Goal: Navigation & Orientation: Find specific page/section

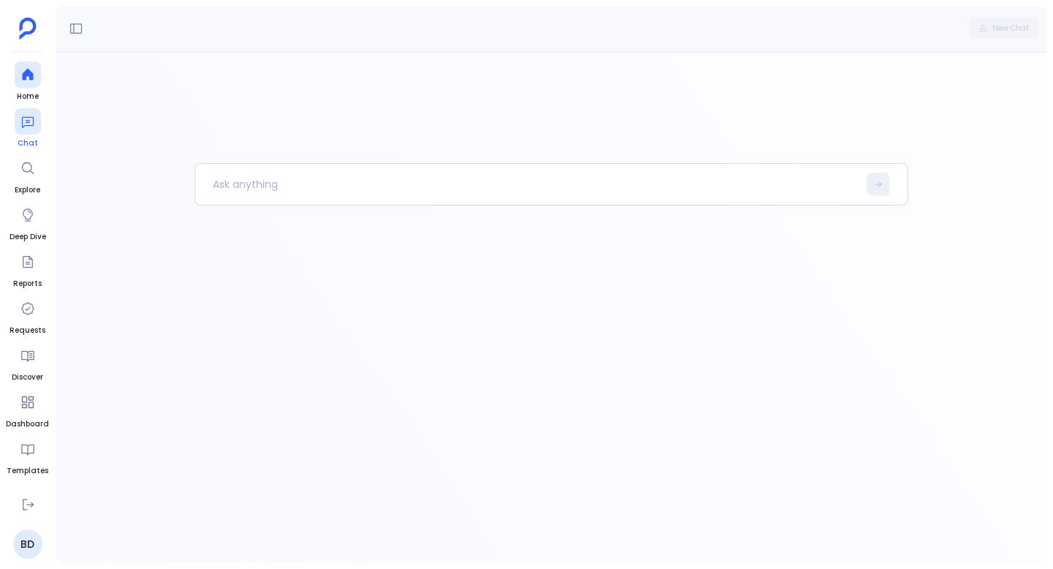
click at [25, 121] on icon at bounding box center [27, 121] width 15 height 15
click at [31, 89] on link "Home" at bounding box center [28, 81] width 26 height 41
click at [276, 189] on p at bounding box center [526, 184] width 662 height 38
click at [32, 128] on icon at bounding box center [27, 121] width 15 height 15
click at [26, 80] on icon at bounding box center [27, 74] width 15 height 15
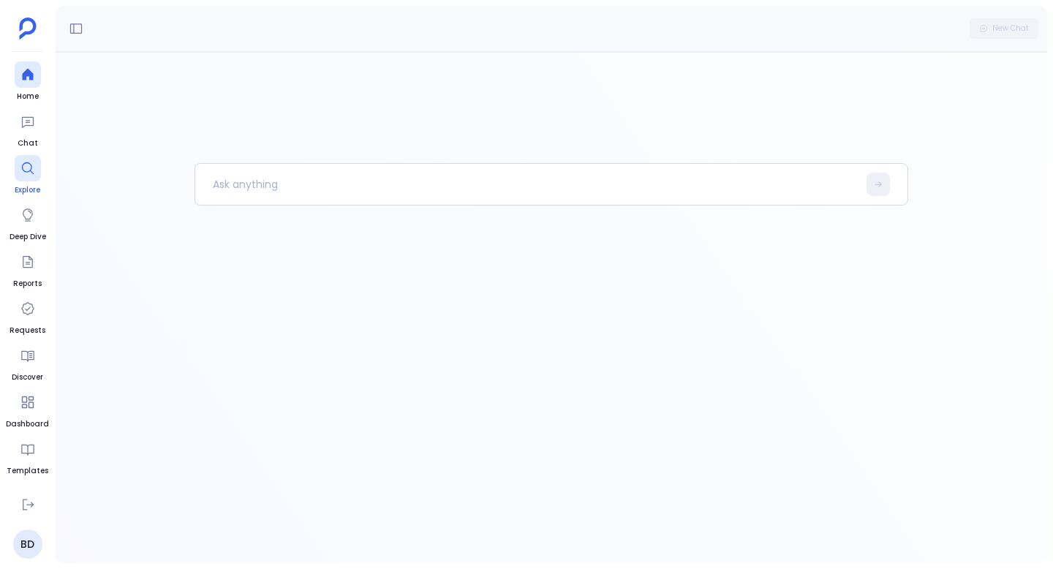
click at [36, 179] on div at bounding box center [28, 168] width 26 height 26
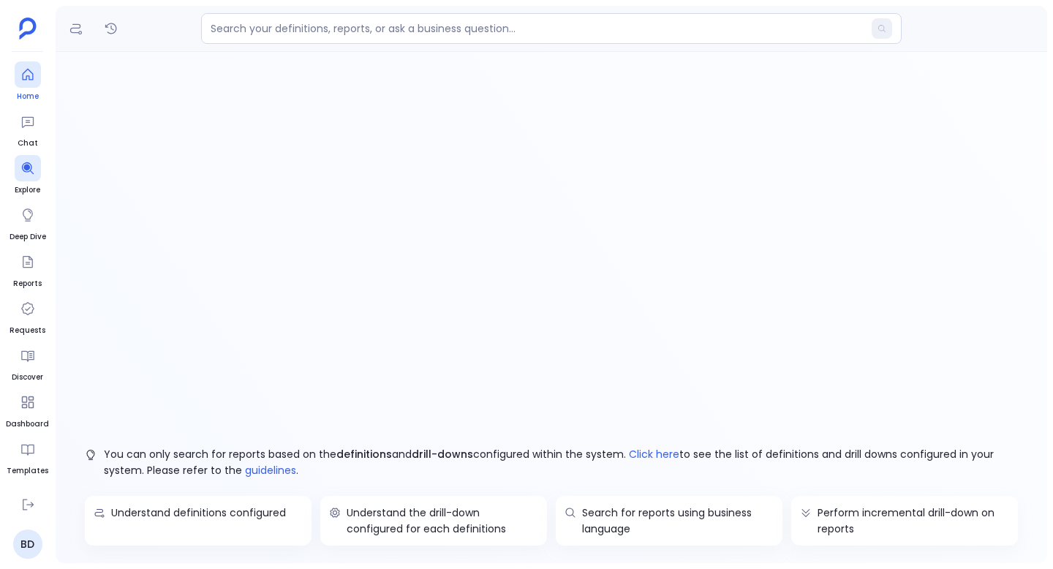
click at [26, 79] on icon at bounding box center [27, 75] width 11 height 12
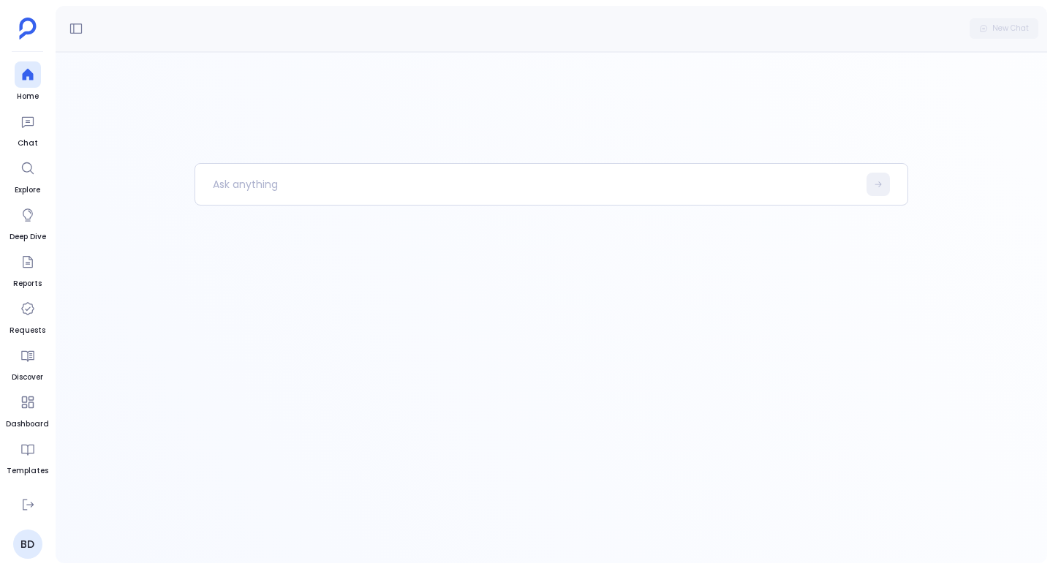
click at [87, 173] on div at bounding box center [552, 307] width 992 height 511
click at [157, 197] on div at bounding box center [552, 307] width 992 height 511
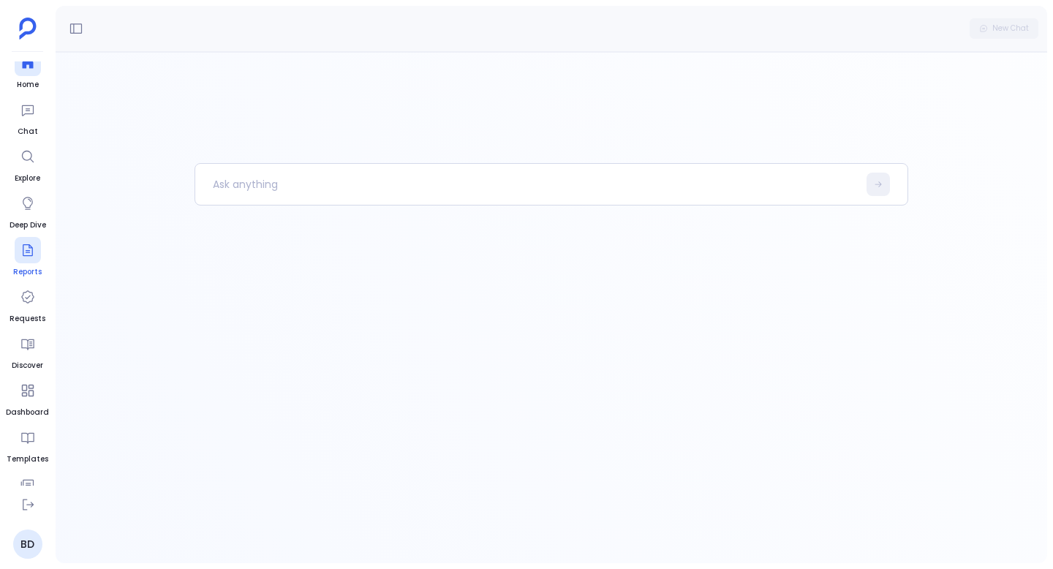
click at [31, 246] on icon at bounding box center [28, 250] width 10 height 12
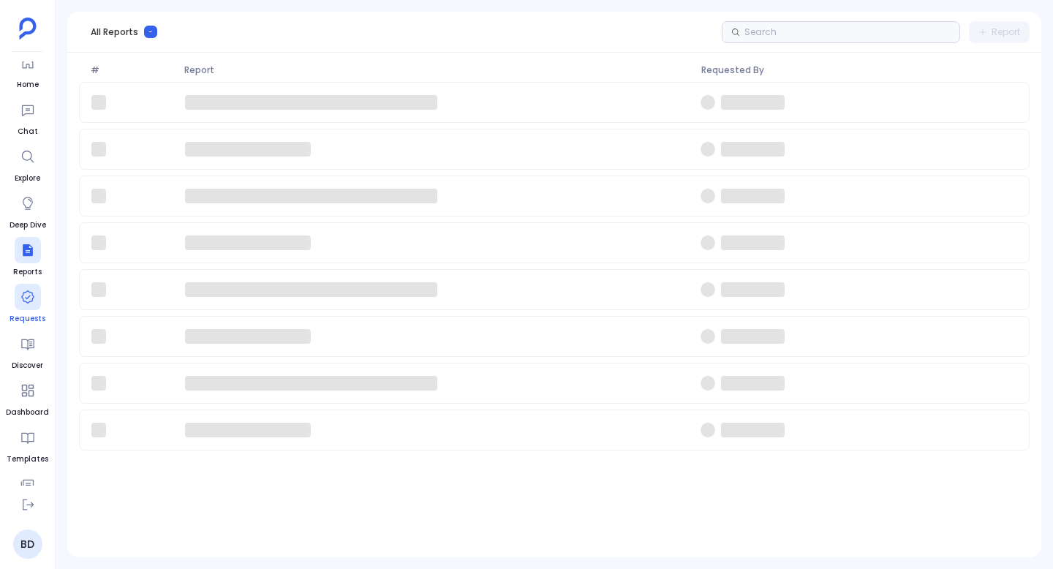
click at [32, 295] on icon at bounding box center [27, 296] width 13 height 13
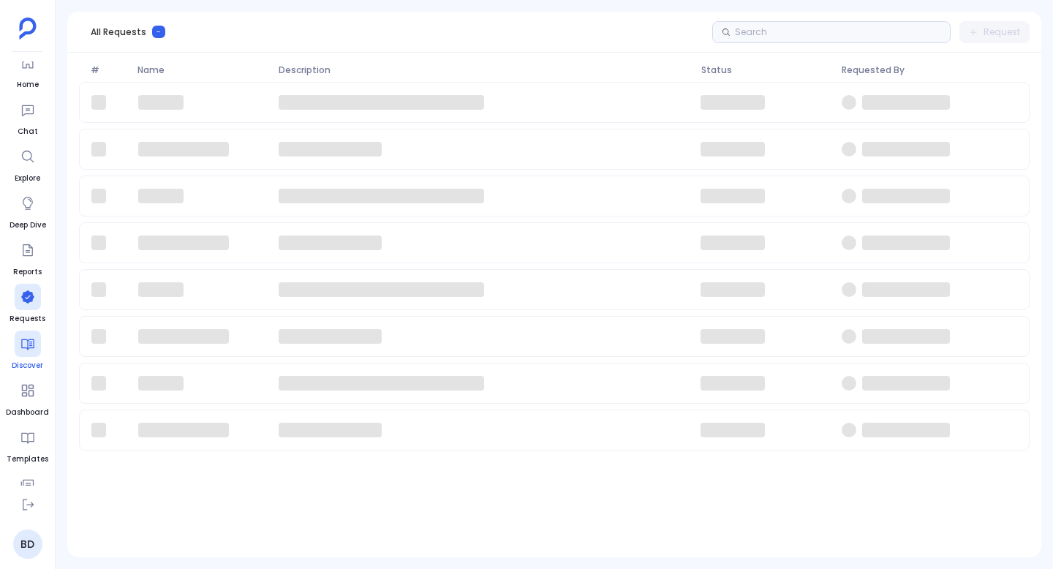
click at [26, 350] on icon at bounding box center [27, 343] width 15 height 15
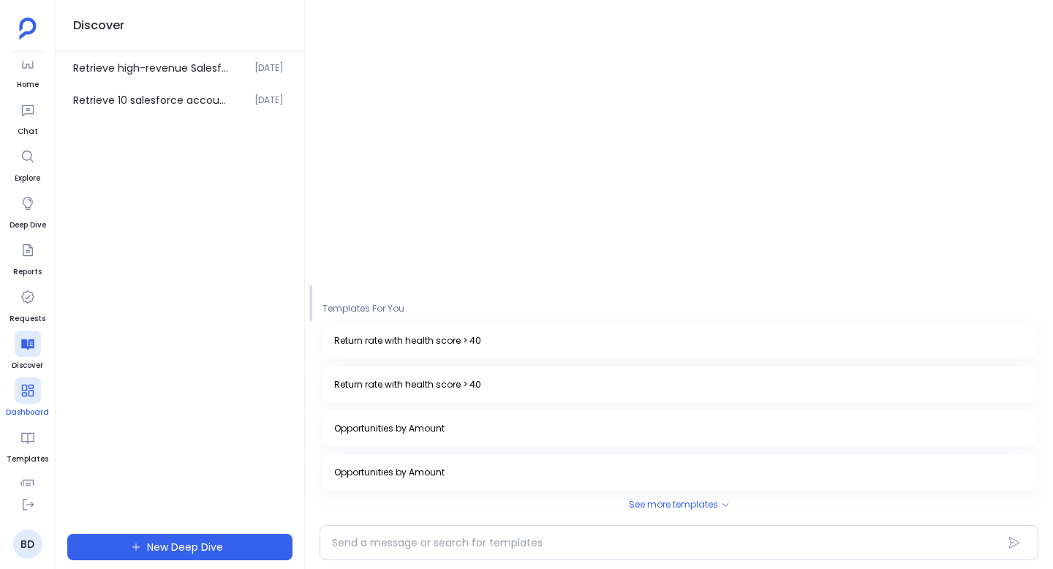
click at [31, 390] on icon at bounding box center [27, 390] width 15 height 15
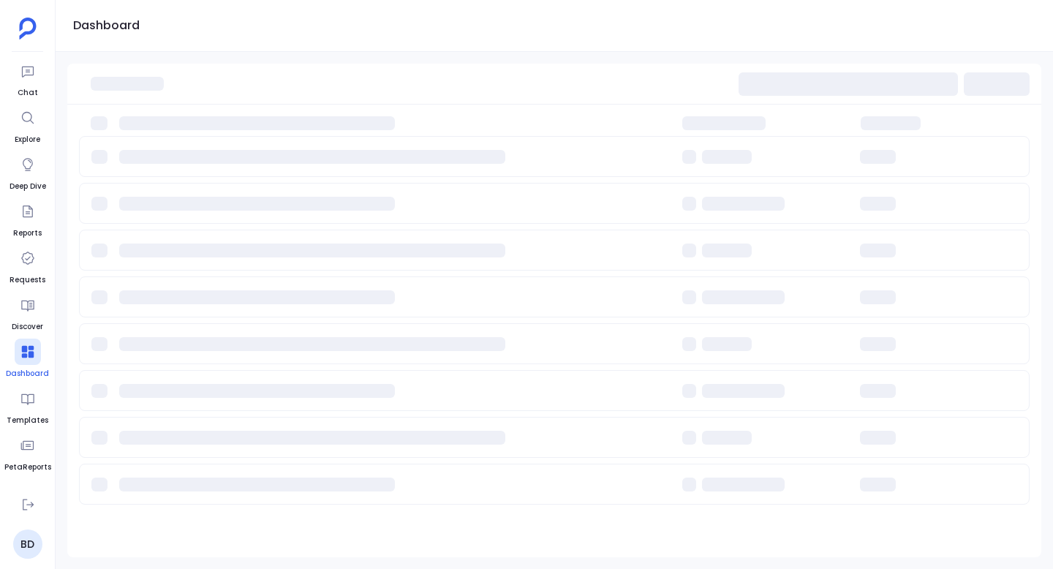
scroll to position [70, 0]
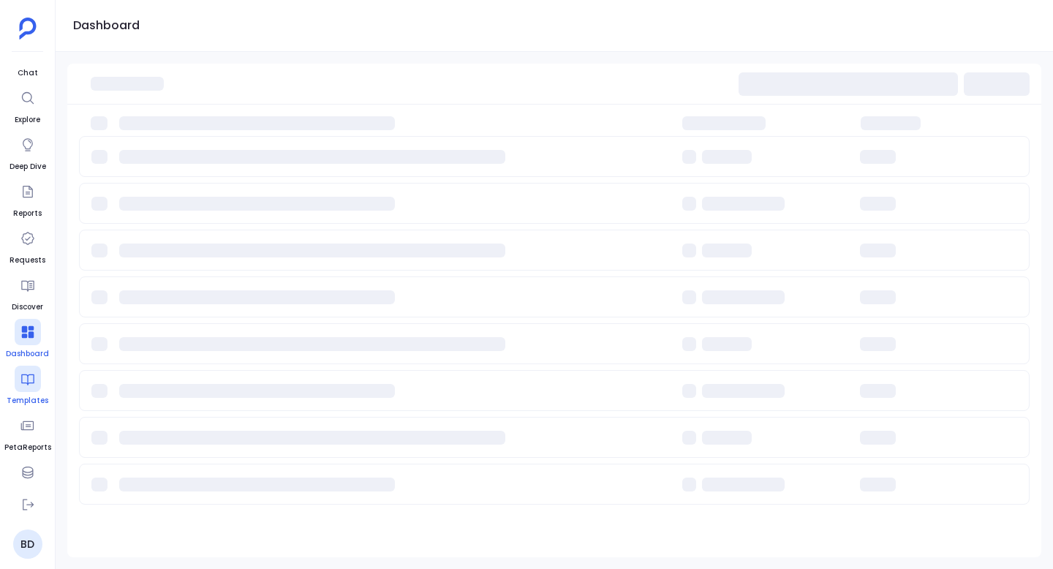
click at [31, 391] on div at bounding box center [28, 379] width 26 height 26
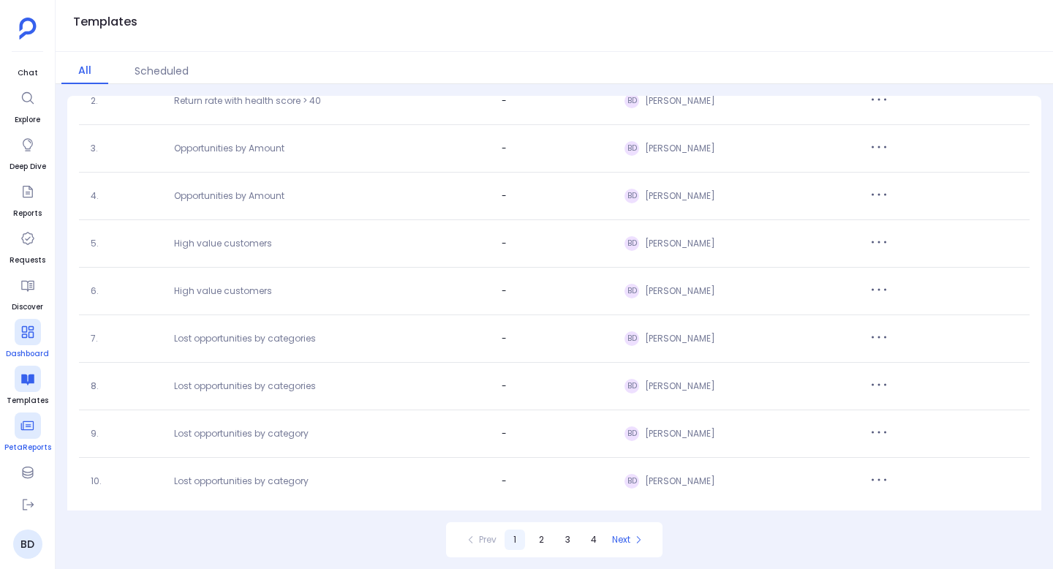
scroll to position [132, 0]
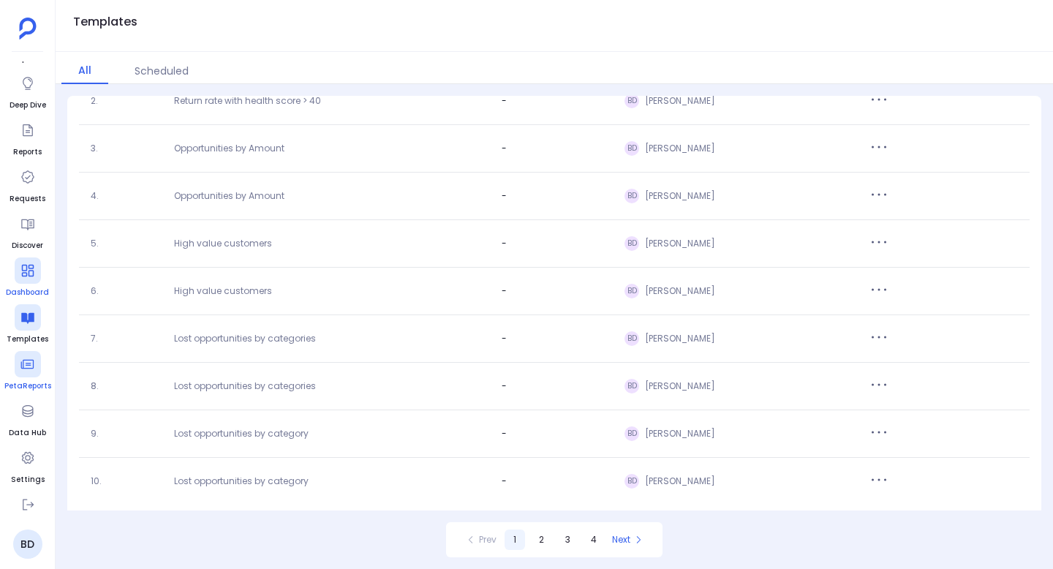
click at [33, 369] on icon at bounding box center [27, 364] width 15 height 15
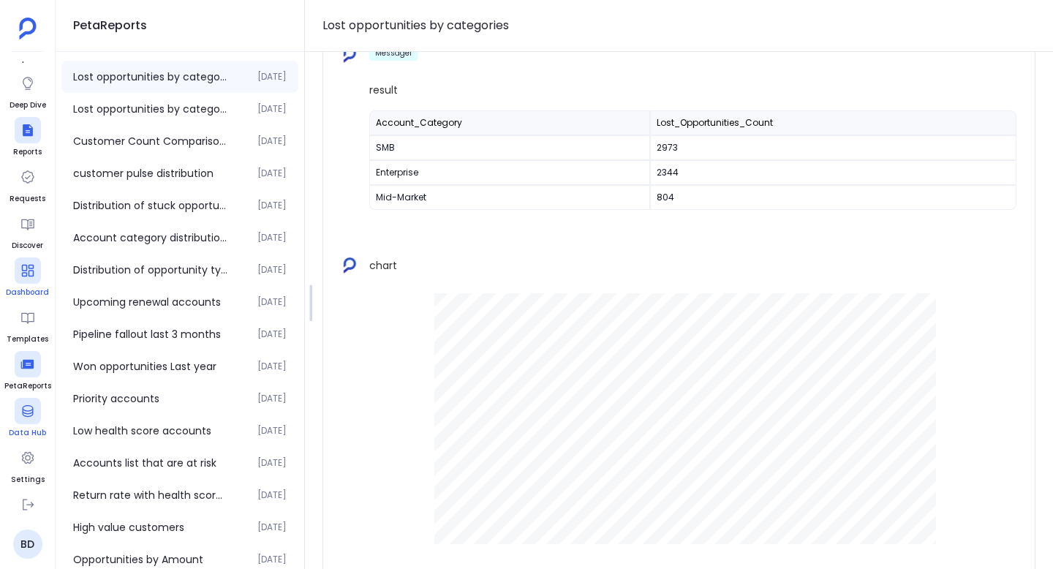
click at [33, 411] on icon at bounding box center [27, 411] width 15 height 15
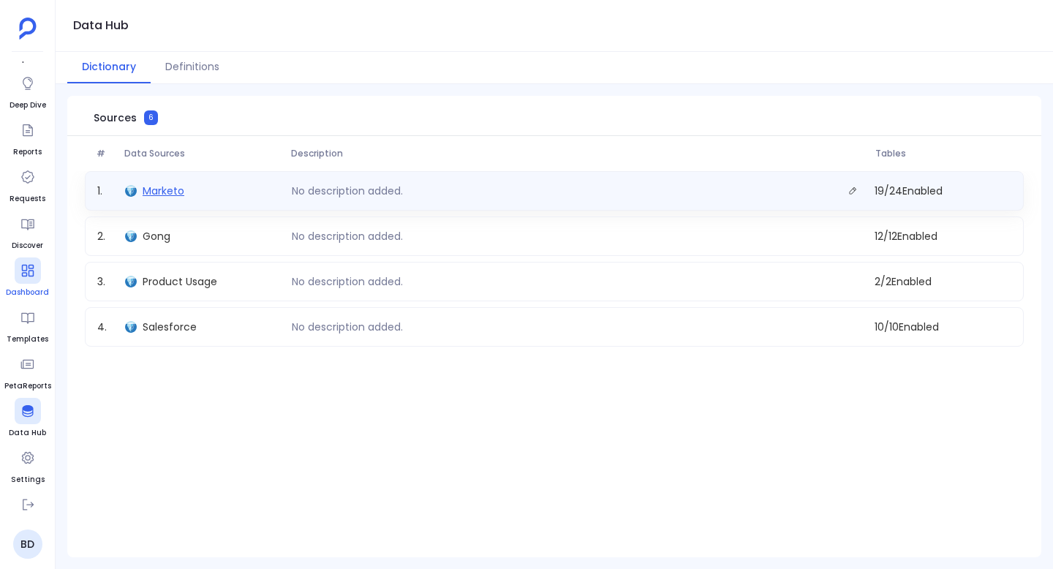
click at [158, 189] on span "Marketo" at bounding box center [164, 191] width 42 height 15
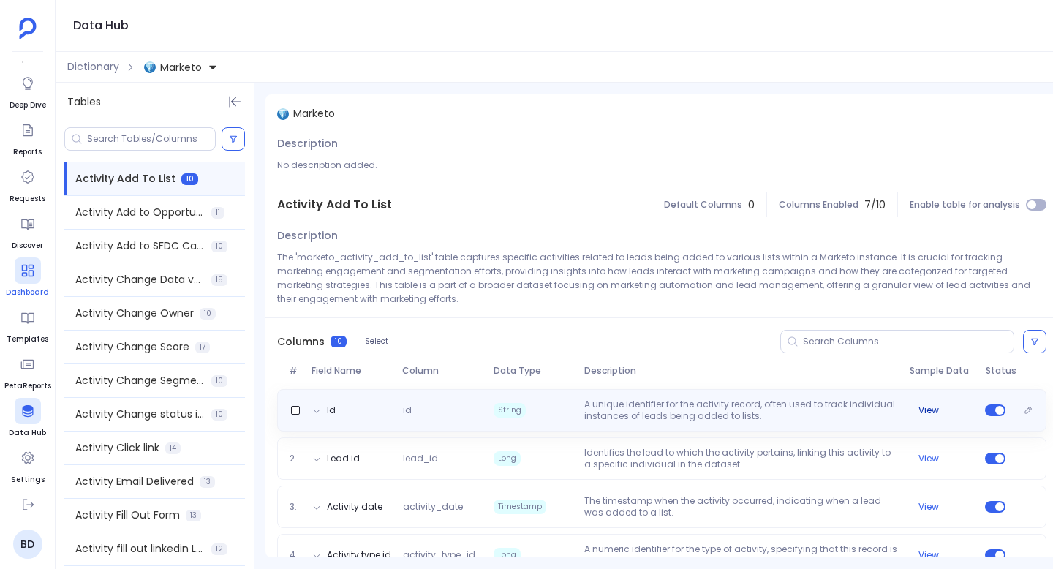
click at [925, 410] on button "View" at bounding box center [928, 410] width 20 height 12
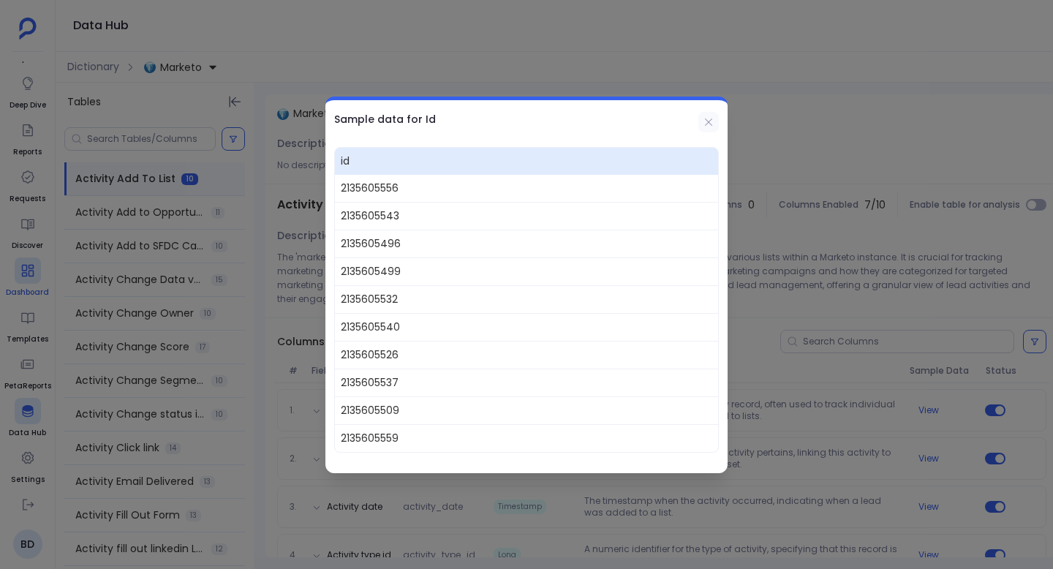
click at [711, 124] on icon at bounding box center [708, 121] width 7 height 7
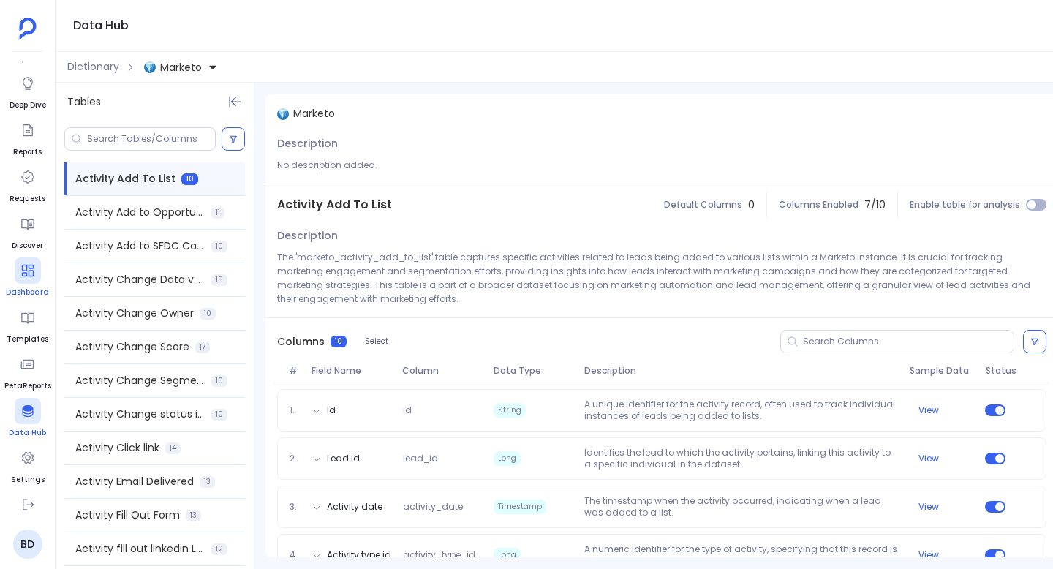
click at [30, 407] on icon at bounding box center [27, 411] width 11 height 12
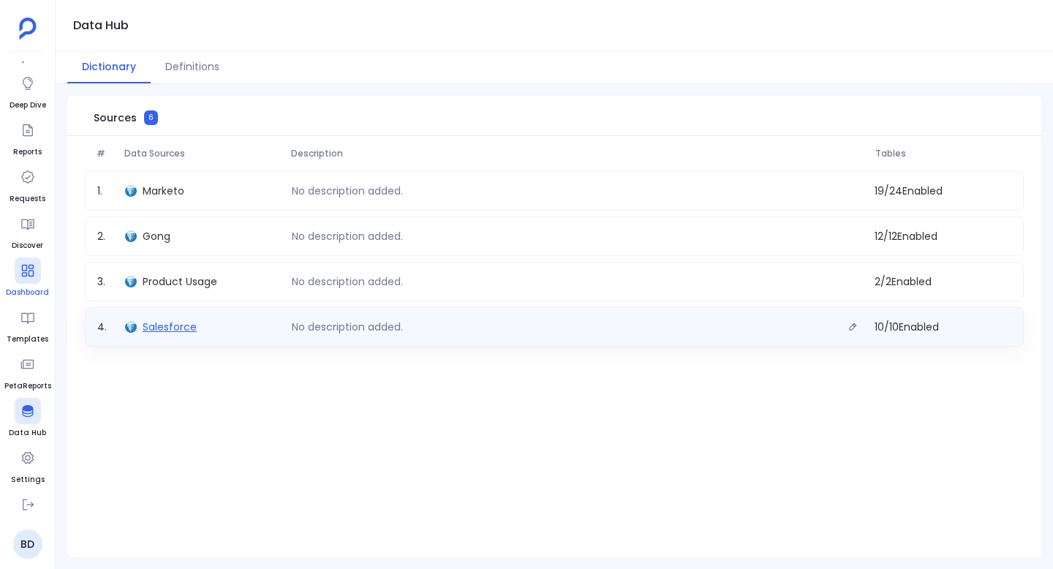
click at [173, 326] on span "Salesforce" at bounding box center [170, 327] width 54 height 15
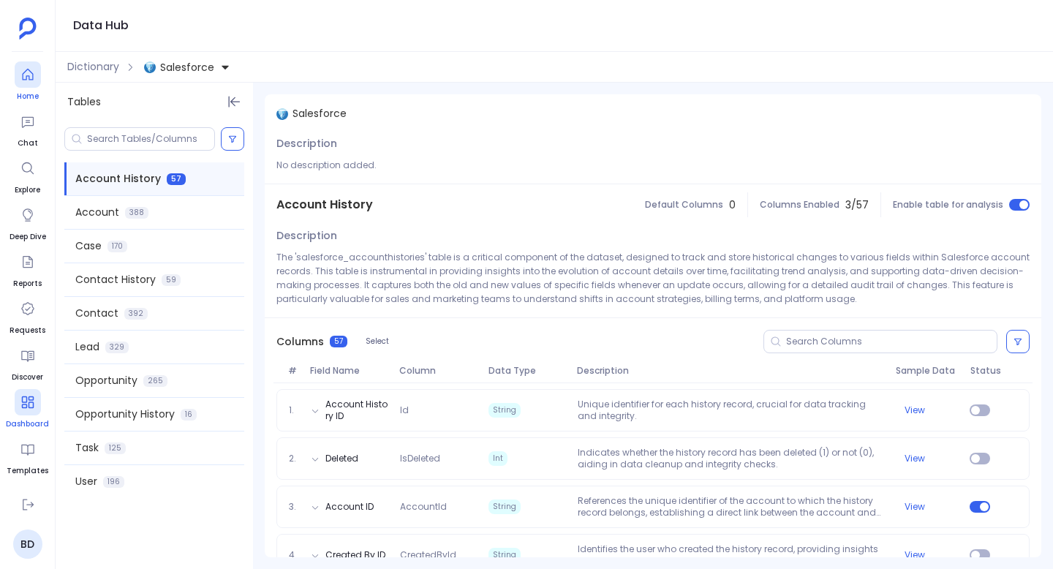
click at [26, 72] on icon at bounding box center [27, 74] width 15 height 15
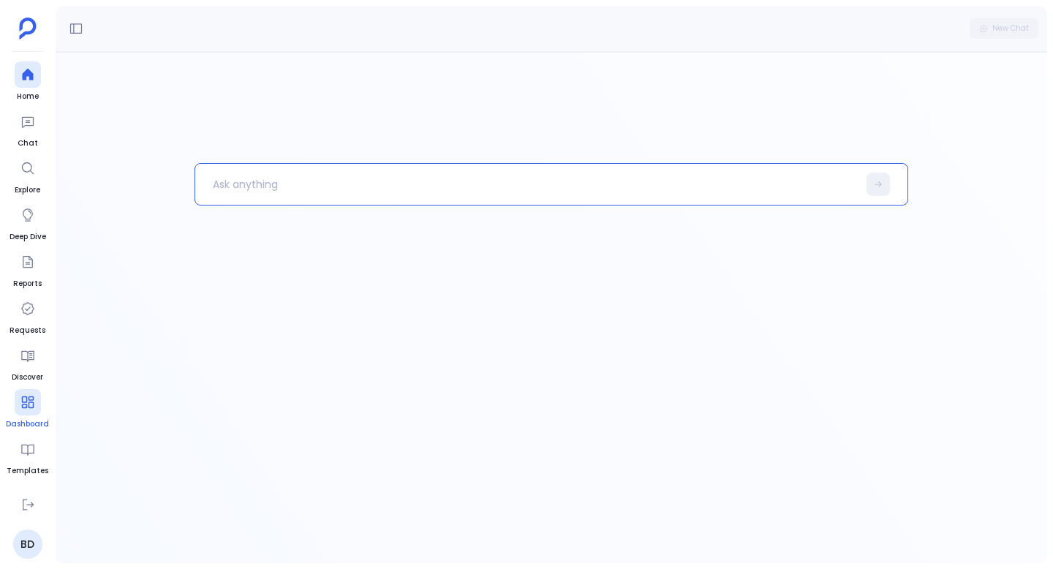
click at [258, 178] on p at bounding box center [526, 184] width 662 height 38
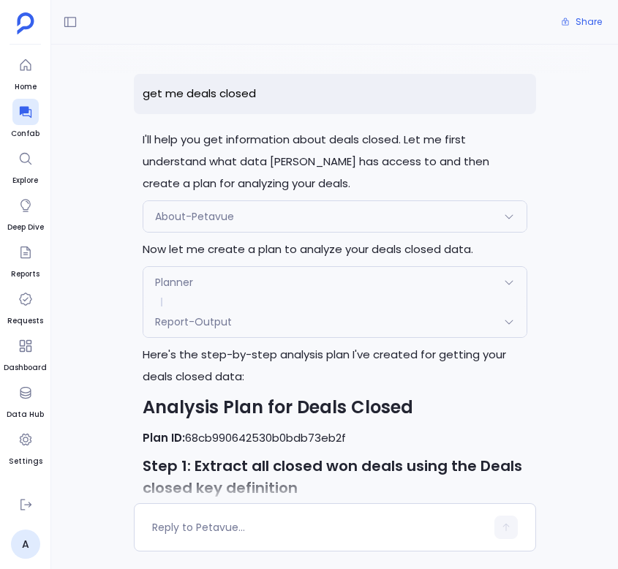
scroll to position [680, 0]
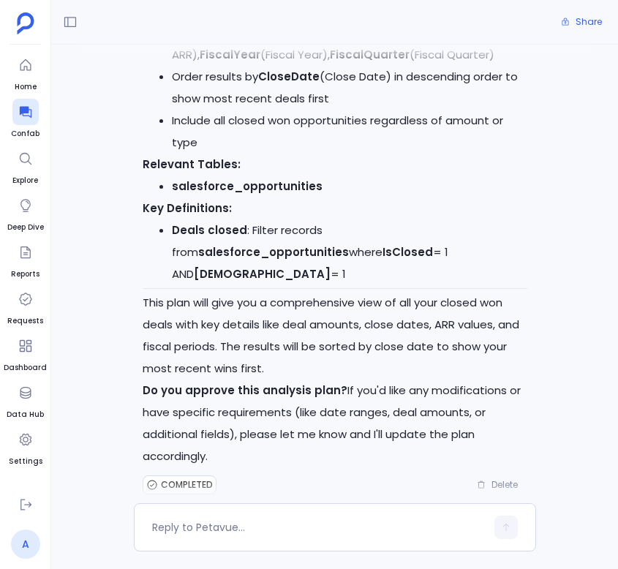
click at [28, 538] on link "A" at bounding box center [25, 543] width 29 height 29
